Goal: Transaction & Acquisition: Purchase product/service

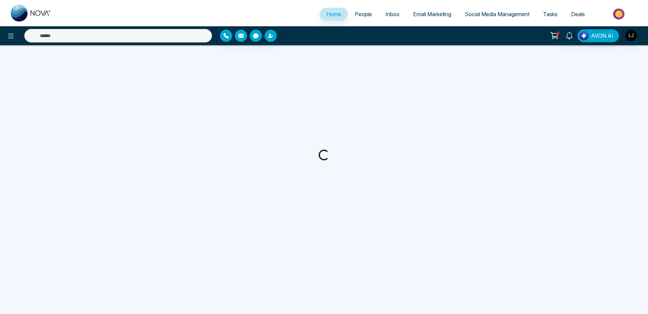
select select "*"
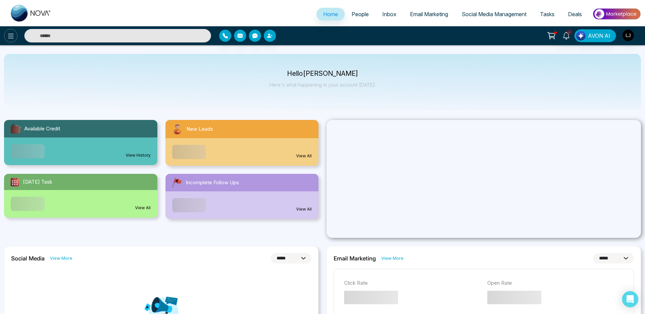
click at [9, 40] on icon at bounding box center [11, 36] width 8 height 8
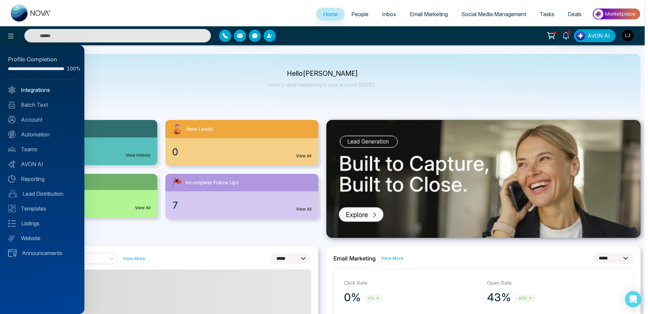
click at [25, 92] on link "Integrations" at bounding box center [42, 90] width 68 height 8
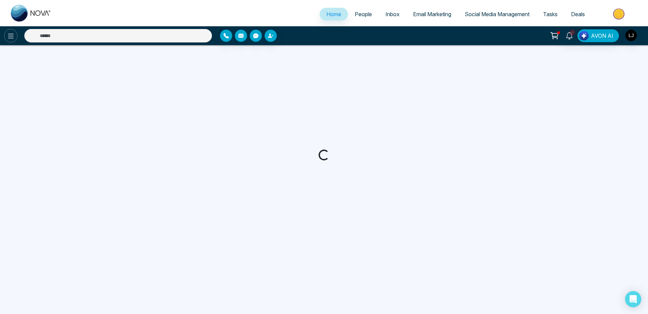
select select "*"
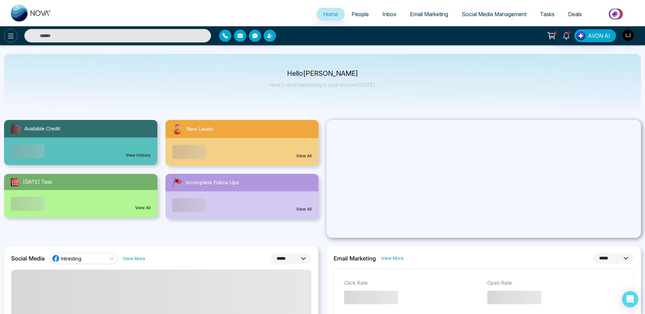
click at [12, 40] on button at bounding box center [10, 35] width 13 height 13
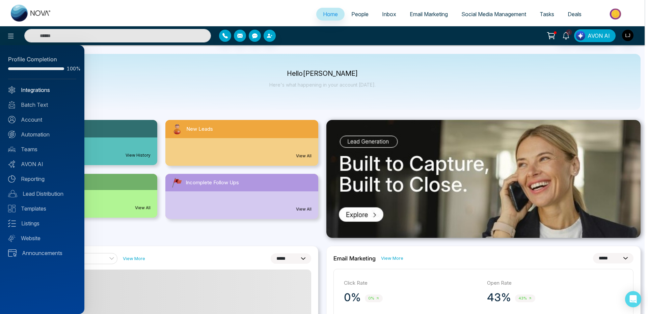
click at [39, 88] on link "Integrations" at bounding box center [42, 90] width 68 height 8
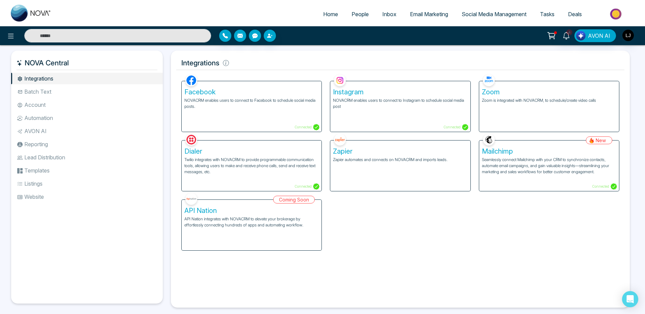
click at [45, 106] on li "Account" at bounding box center [87, 104] width 152 height 11
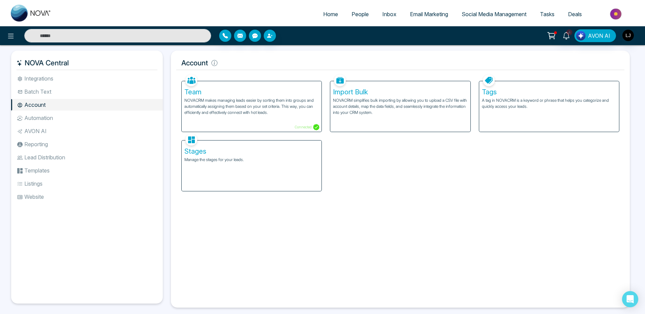
click at [261, 106] on p "NOVACRM makes managing leads easier by sorting them into groups and automatical…" at bounding box center [251, 107] width 134 height 18
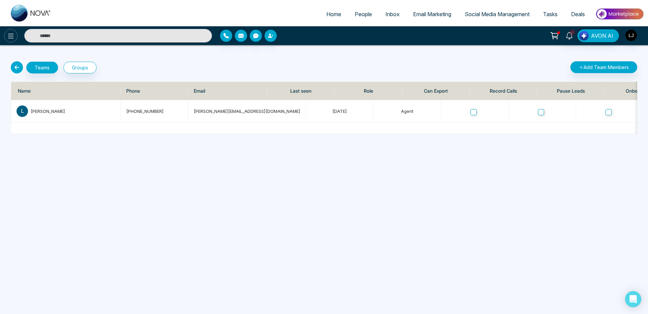
click at [14, 42] on button at bounding box center [10, 35] width 13 height 13
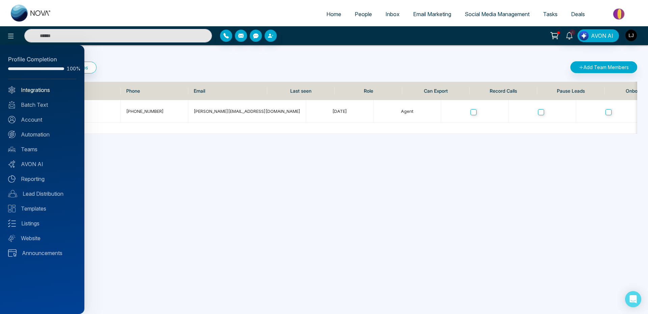
click at [44, 90] on link "Integrations" at bounding box center [42, 90] width 68 height 8
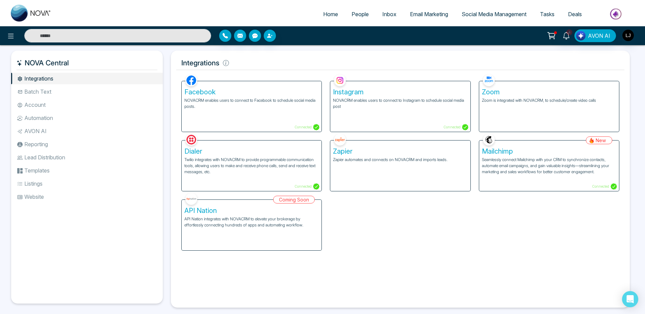
click at [46, 106] on li "Account" at bounding box center [87, 104] width 152 height 11
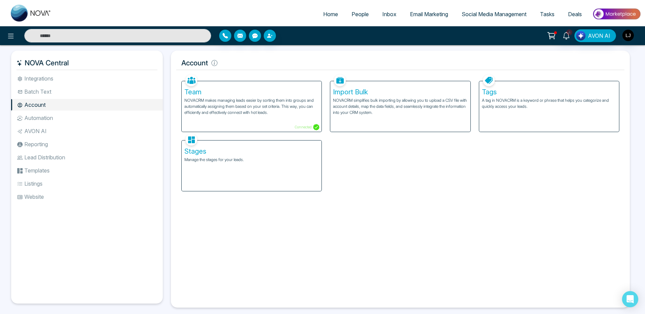
click at [550, 33] on icon at bounding box center [550, 35] width 9 height 9
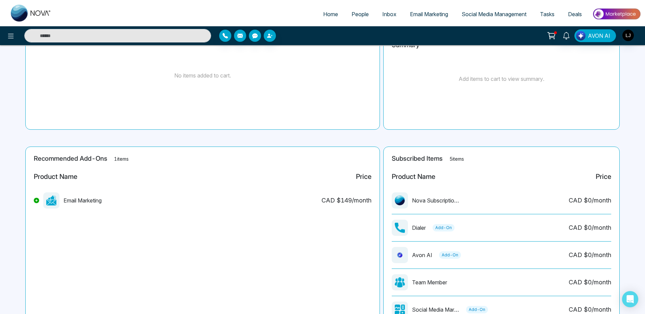
scroll to position [116, 0]
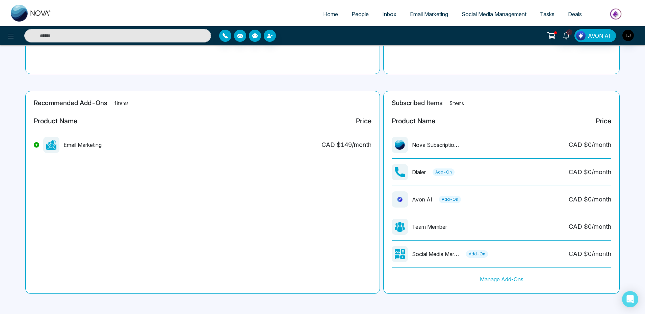
click at [419, 174] on p "Dialer" at bounding box center [419, 172] width 14 height 8
drag, startPoint x: 411, startPoint y: 200, endPoint x: 431, endPoint y: 199, distance: 20.2
click at [431, 199] on div "Avon AI Add-On" at bounding box center [425, 200] width 69 height 16
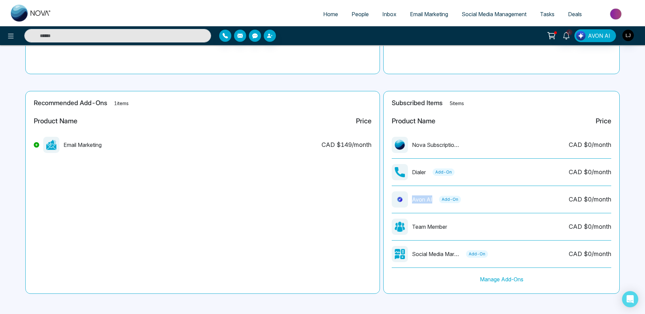
click at [417, 232] on div "Team Member" at bounding box center [418, 227] width 55 height 16
drag, startPoint x: 413, startPoint y: 227, endPoint x: 530, endPoint y: 222, distance: 117.2
click at [530, 222] on div "Team Member CAD $ 0 /month" at bounding box center [500, 230] width 219 height 22
click at [460, 227] on div "Team Member CAD $ 0 /month" at bounding box center [500, 230] width 219 height 22
drag, startPoint x: 413, startPoint y: 225, endPoint x: 446, endPoint y: 224, distance: 33.4
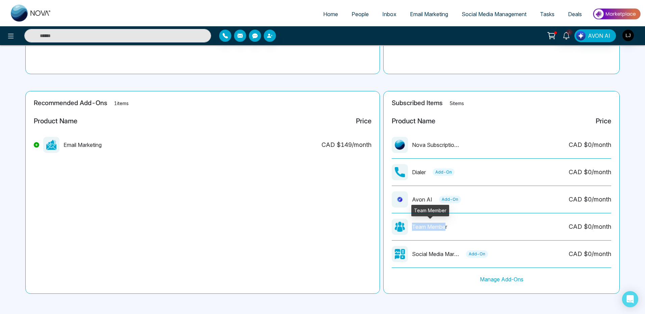
click at [446, 224] on p "Team Member" at bounding box center [429, 227] width 35 height 8
click at [426, 228] on p "Team Member" at bounding box center [429, 227] width 35 height 8
click at [626, 36] on img "button" at bounding box center [627, 35] width 11 height 11
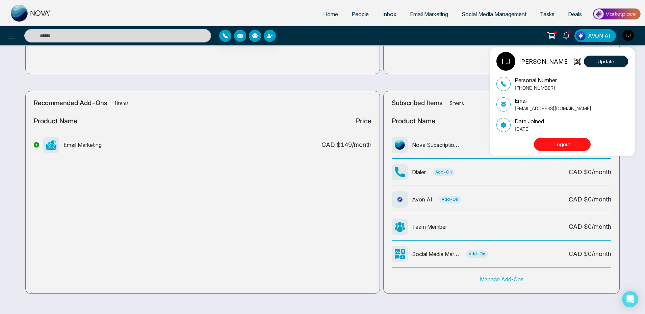
click at [400, 131] on div "Lokesh Joshi Update Personal Number +918421020309 Email lokeshjoshi6454@gmail.c…" at bounding box center [322, 157] width 645 height 314
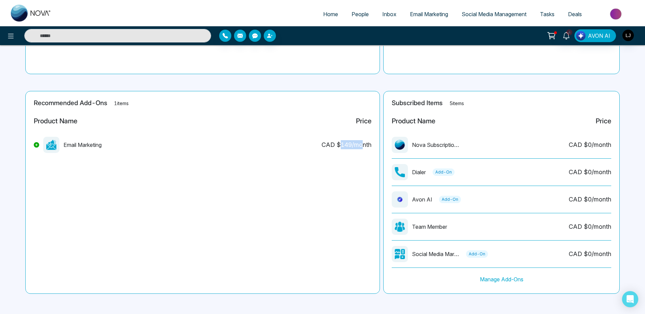
drag, startPoint x: 341, startPoint y: 145, endPoint x: 361, endPoint y: 146, distance: 20.3
click at [361, 146] on div "CAD $ 149 /month" at bounding box center [346, 144] width 50 height 9
click at [36, 144] on icon at bounding box center [36, 145] width 3 height 3
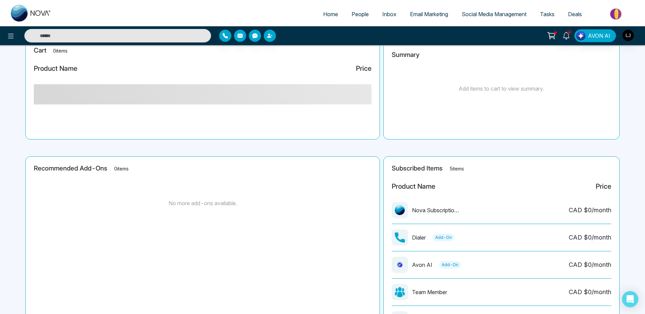
scroll to position [0, 0]
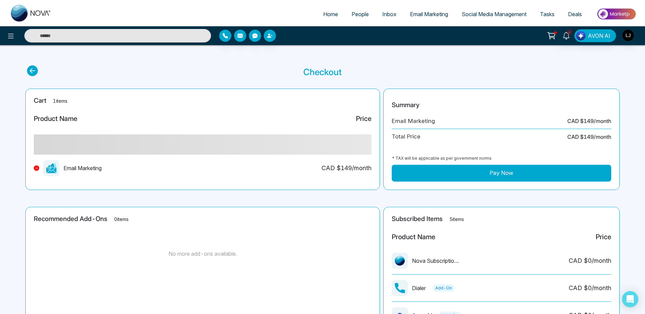
click at [507, 176] on button "Pay Now" at bounding box center [500, 173] width 219 height 17
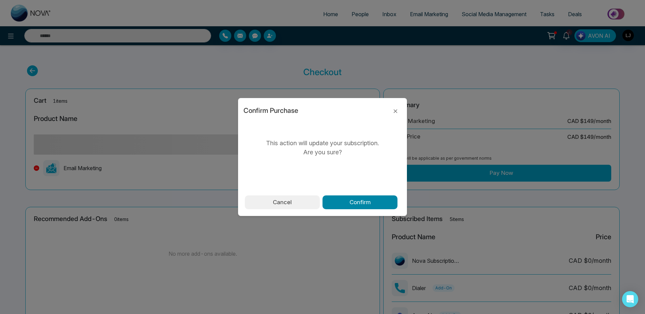
click at [358, 204] on button "Confirm" at bounding box center [359, 203] width 75 height 14
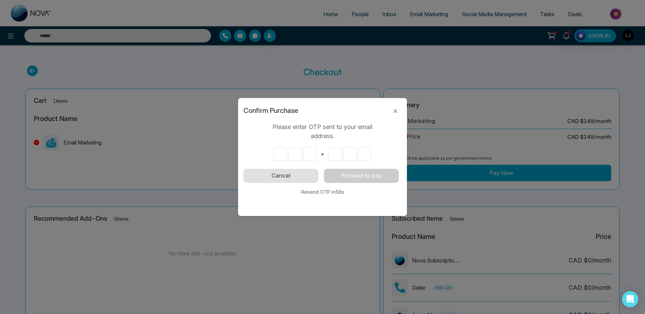
click at [271, 183] on button "Cancel" at bounding box center [280, 176] width 75 height 14
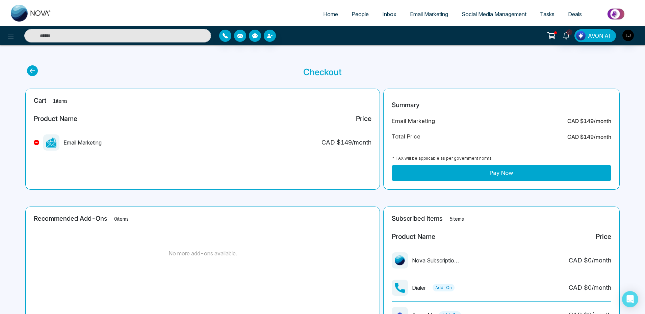
click at [617, 13] on img at bounding box center [616, 13] width 49 height 15
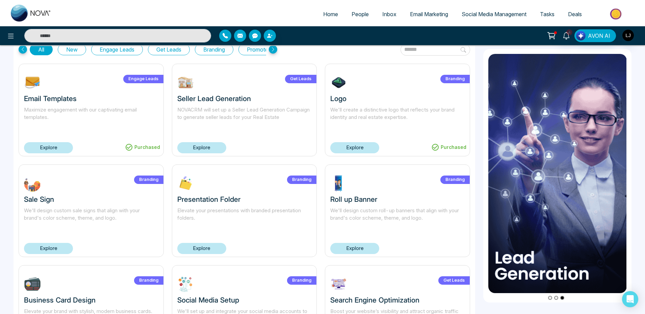
scroll to position [40, 0]
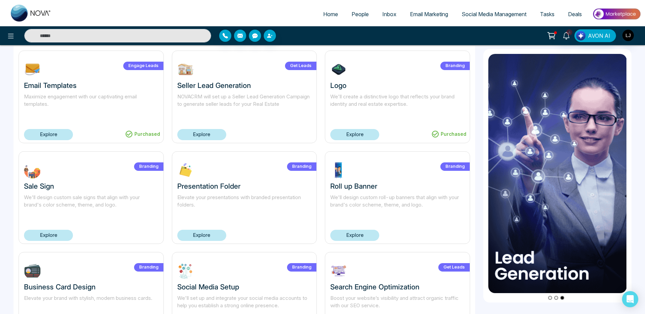
click at [203, 131] on link "Explore" at bounding box center [201, 134] width 49 height 11
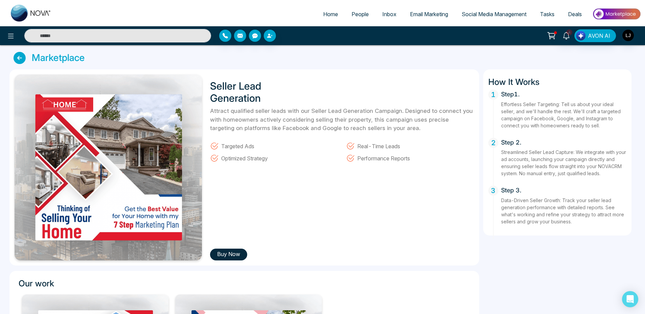
click at [23, 62] on icon at bounding box center [19, 58] width 12 height 12
